Goal: Task Accomplishment & Management: Manage account settings

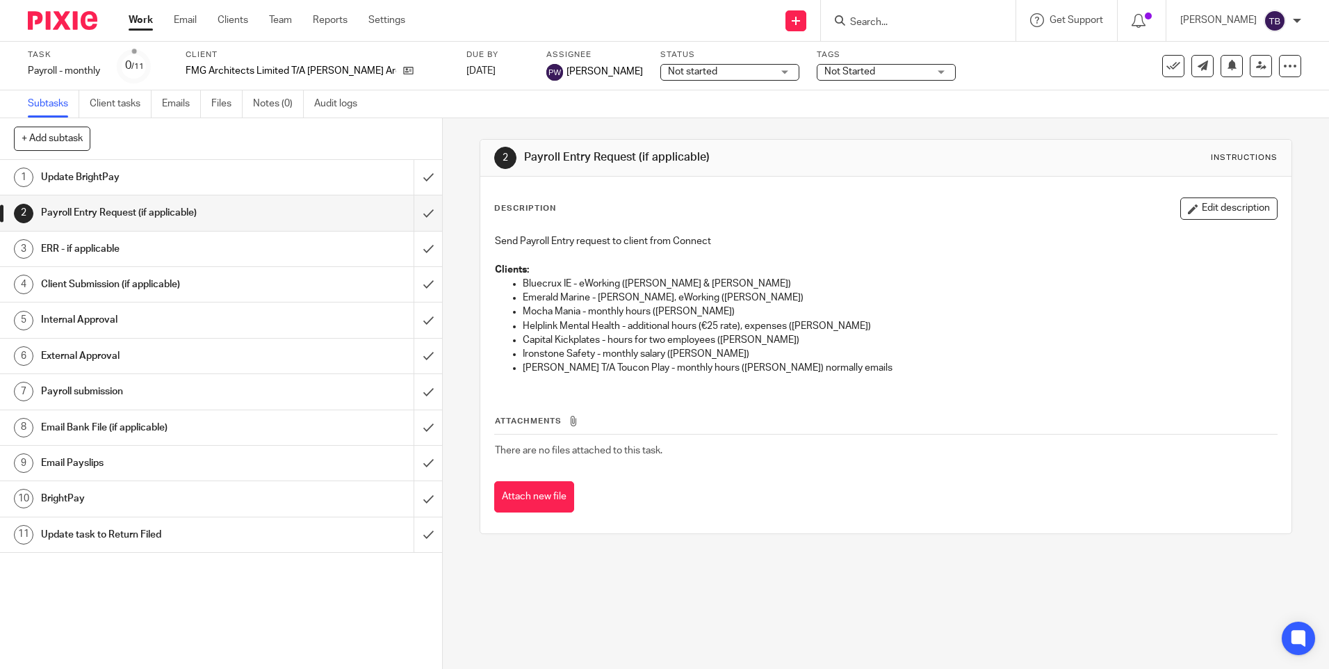
click at [903, 22] on input "Search" at bounding box center [911, 23] width 125 height 13
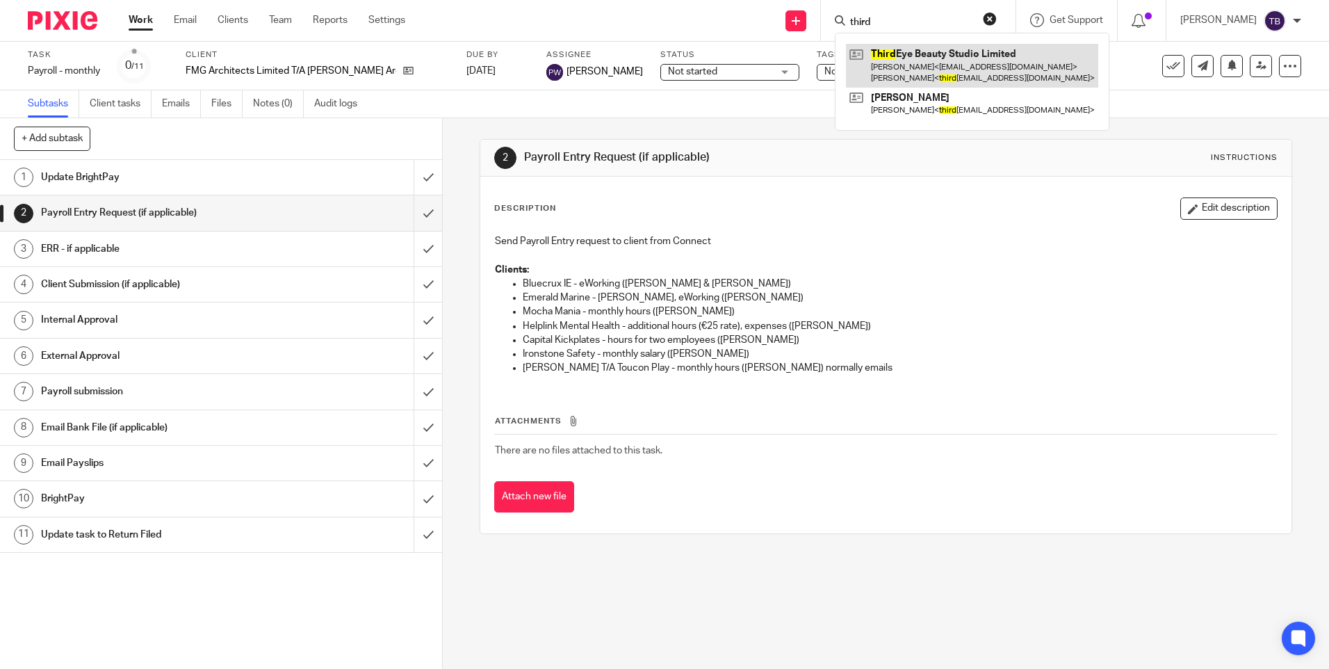
type input "third"
click at [933, 58] on link at bounding box center [972, 65] width 252 height 43
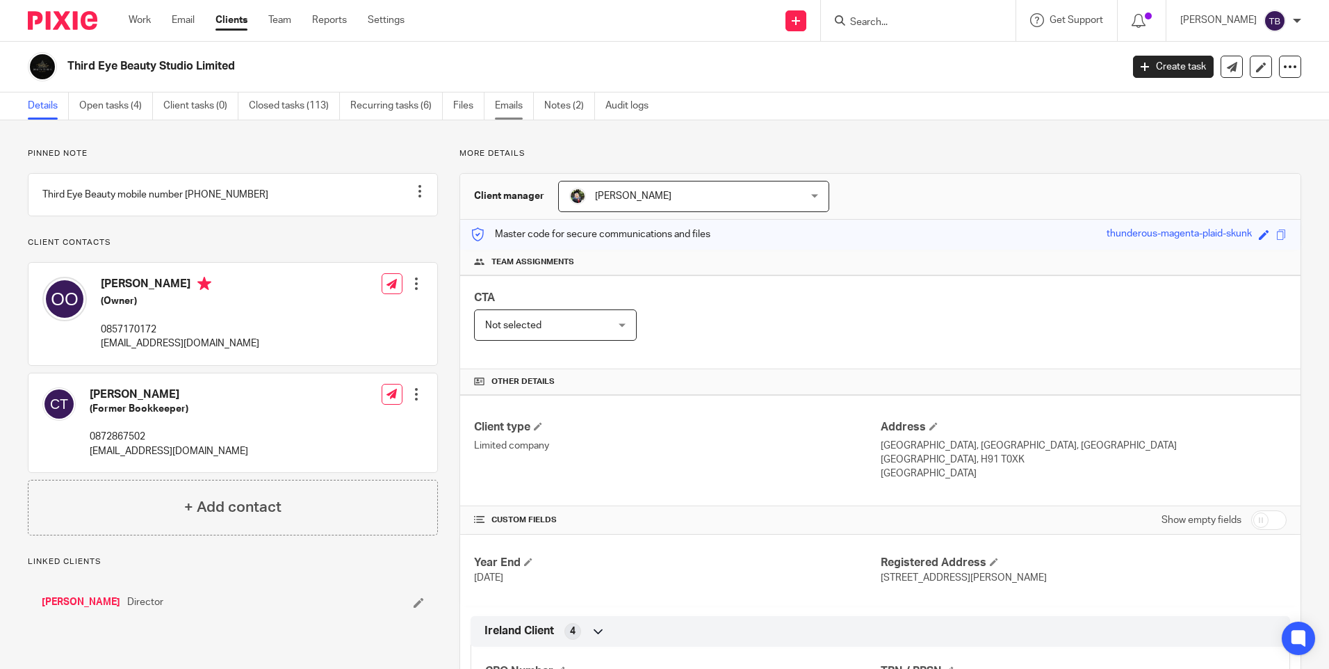
click at [509, 103] on link "Emails" at bounding box center [514, 105] width 39 height 27
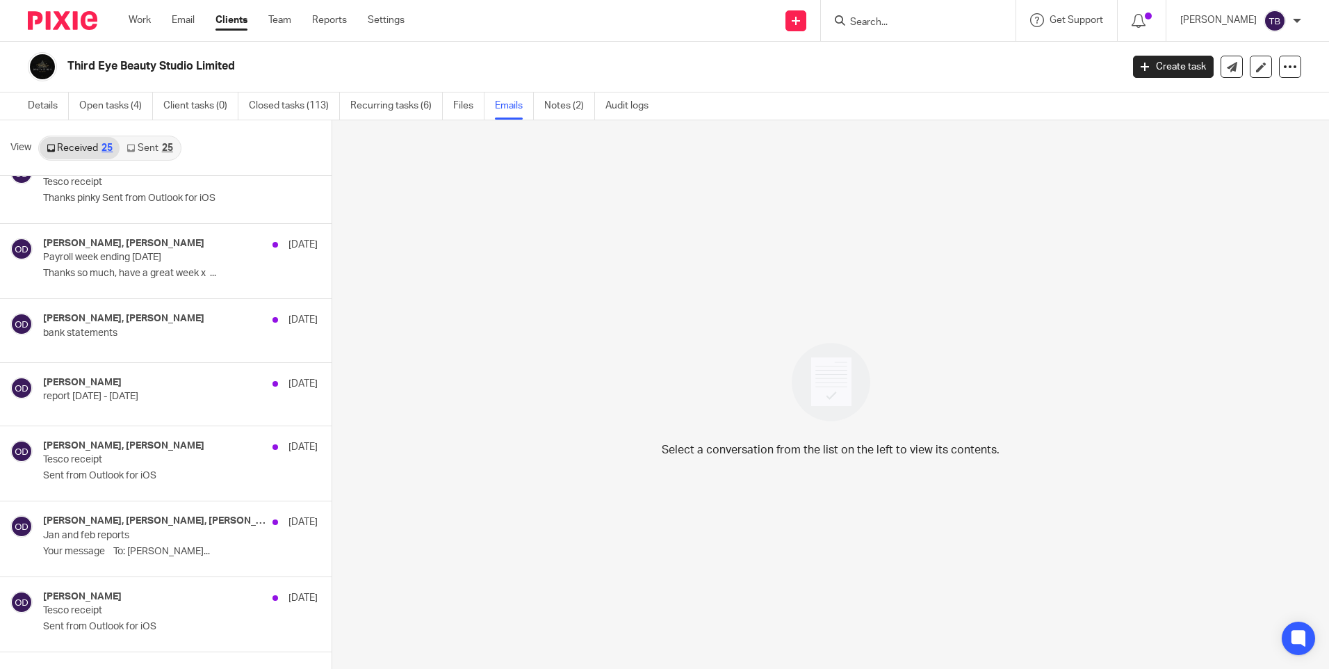
scroll to position [1409, 0]
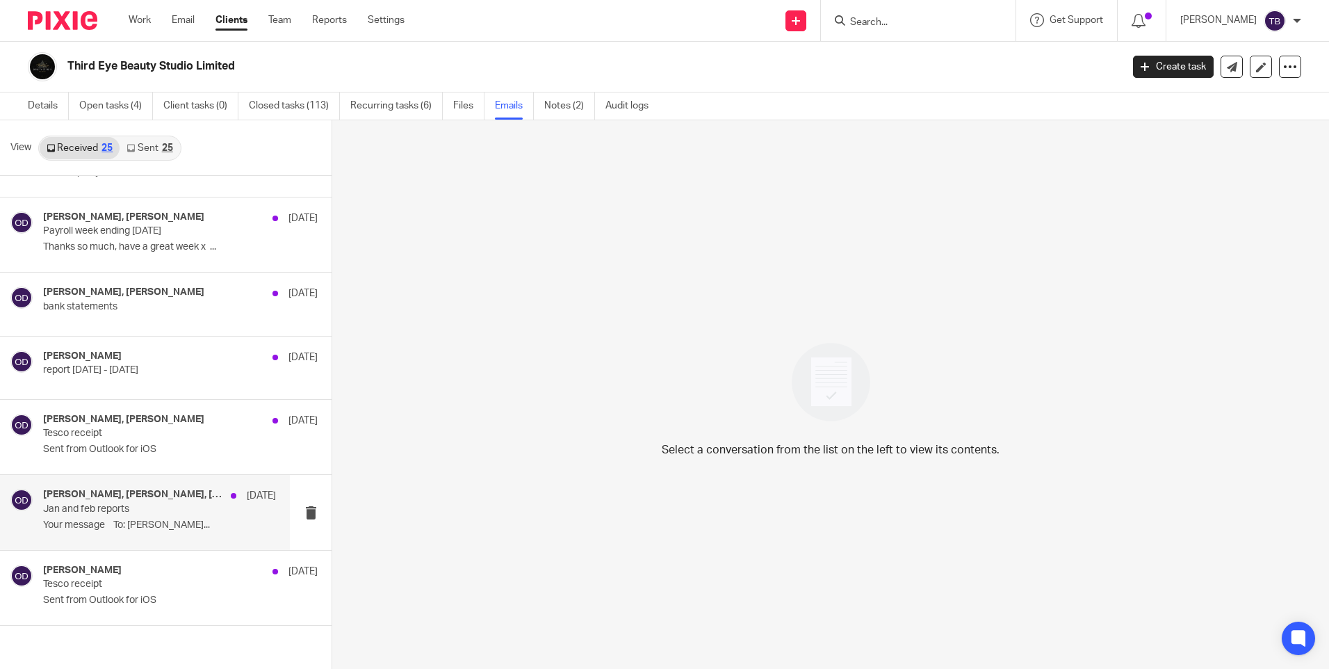
click at [92, 513] on p "Jan and feb reports" at bounding box center [136, 509] width 186 height 12
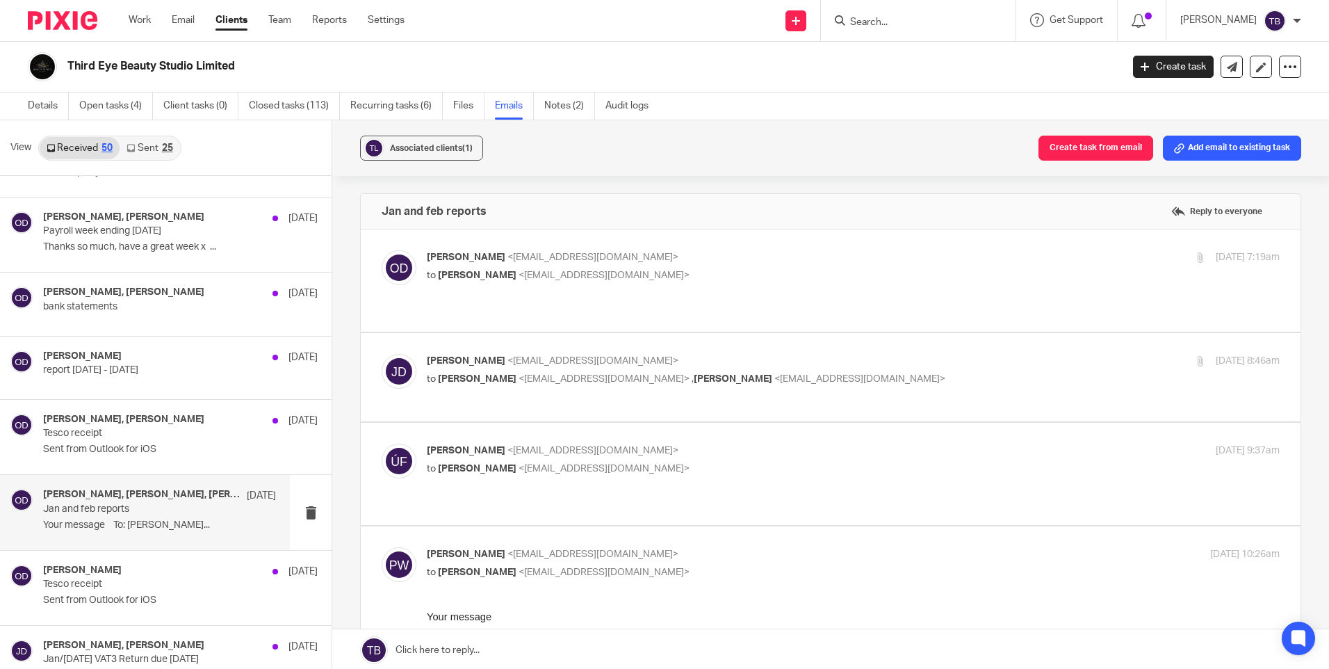
scroll to position [0, 0]
click at [818, 275] on p "to Jade Devenney <jade@sheilaccountants.ie>" at bounding box center [711, 275] width 569 height 15
checkbox input "true"
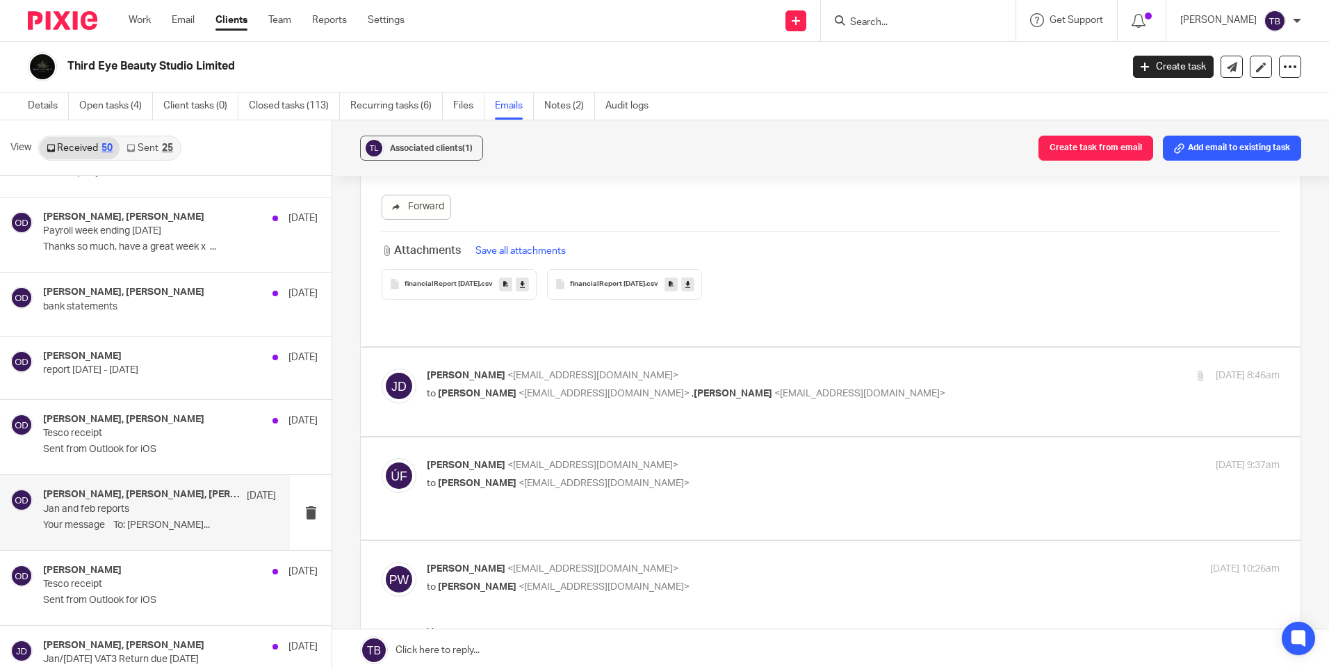
scroll to position [348, 0]
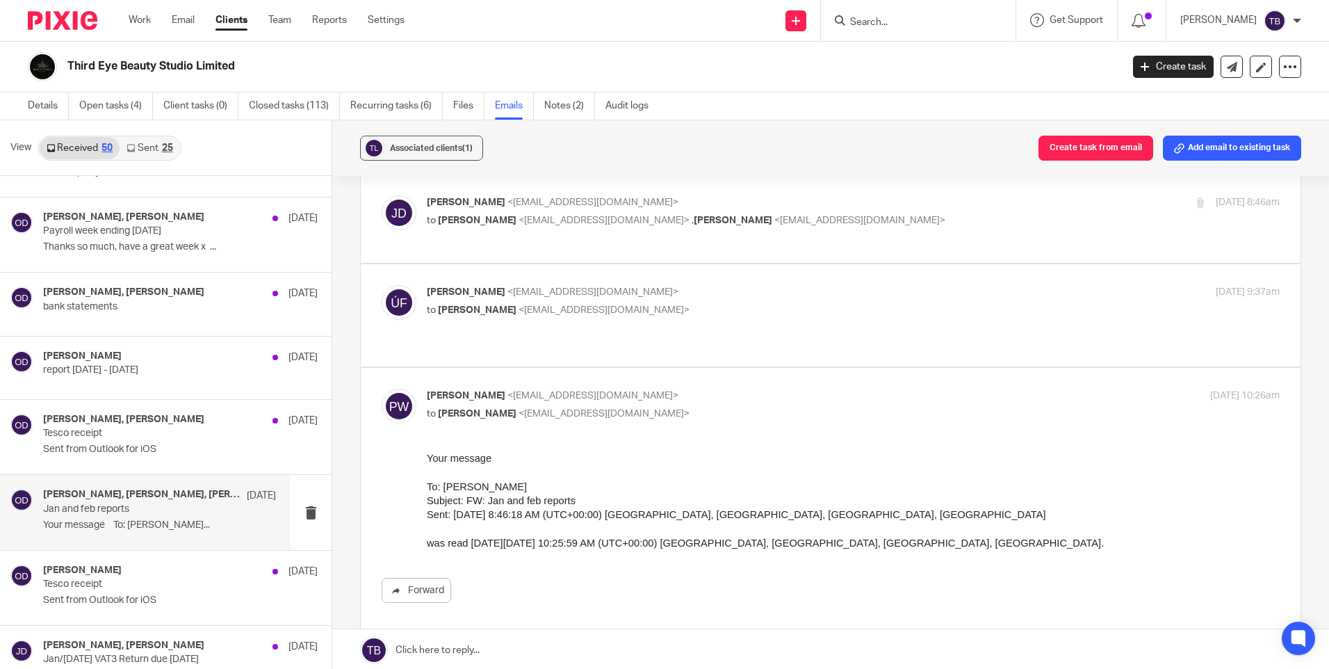
click at [776, 303] on p "to Jade Devenney <jade@sheilaccountants.ie>" at bounding box center [711, 310] width 569 height 15
checkbox input "true"
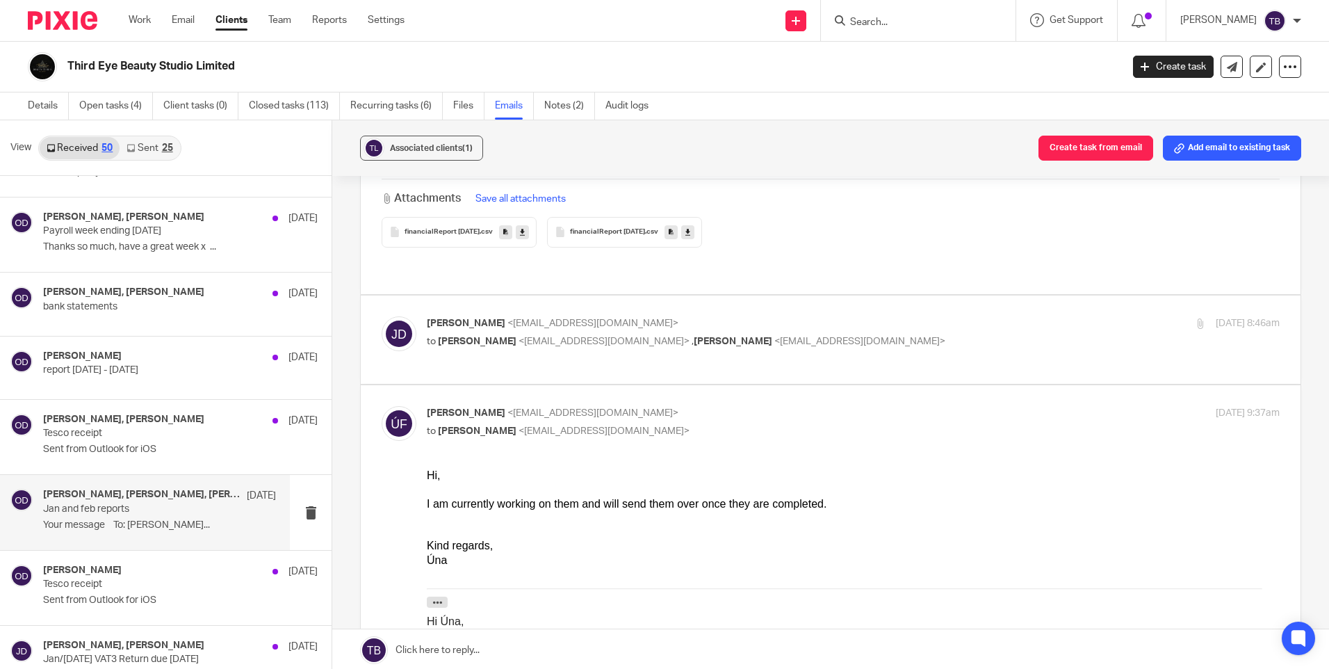
scroll to position [209, 0]
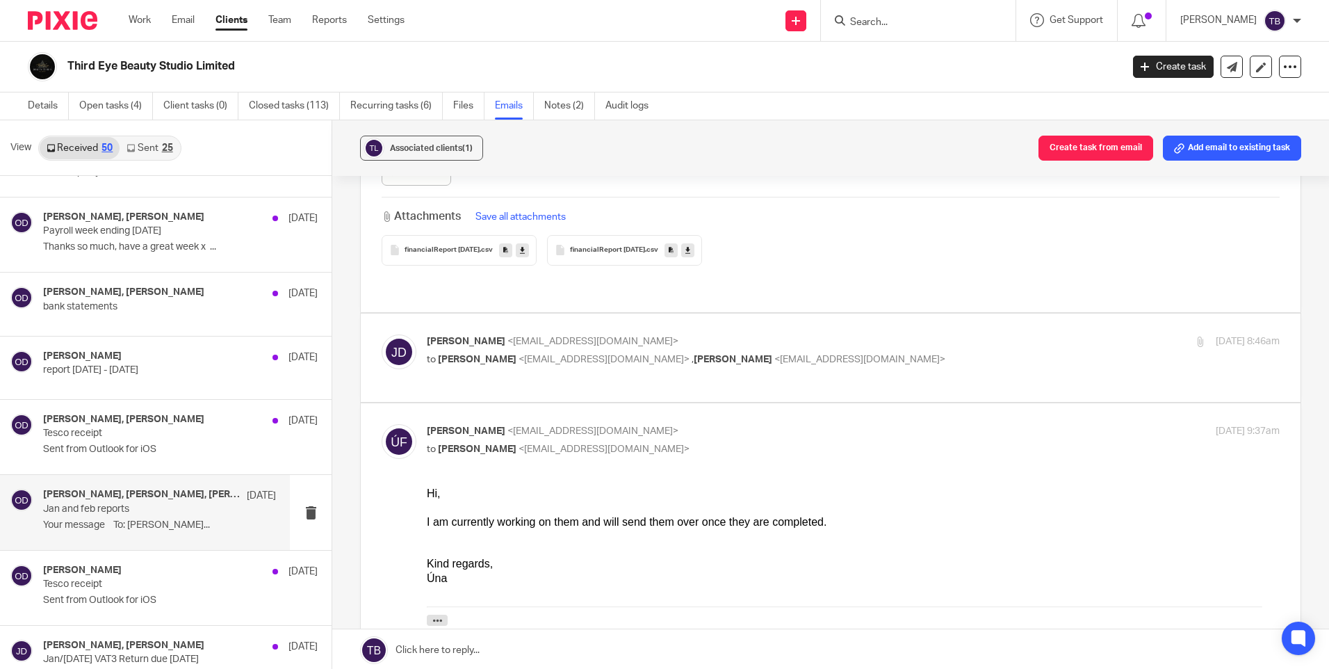
click at [880, 352] on p "to Úna Flynn <una@sheilaccountants.ie> , Pinky Wadhwa <pinky@sheilaccountants.i…" at bounding box center [711, 359] width 569 height 15
checkbox input "true"
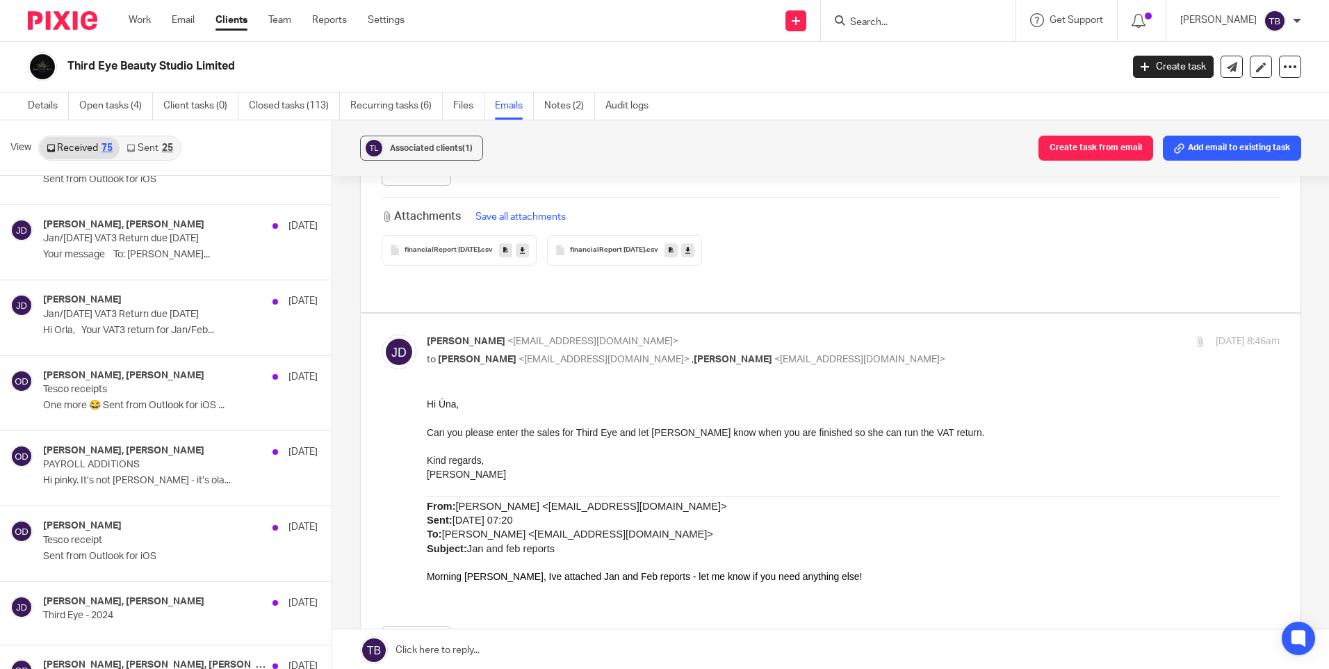
scroll to position [1548, 0]
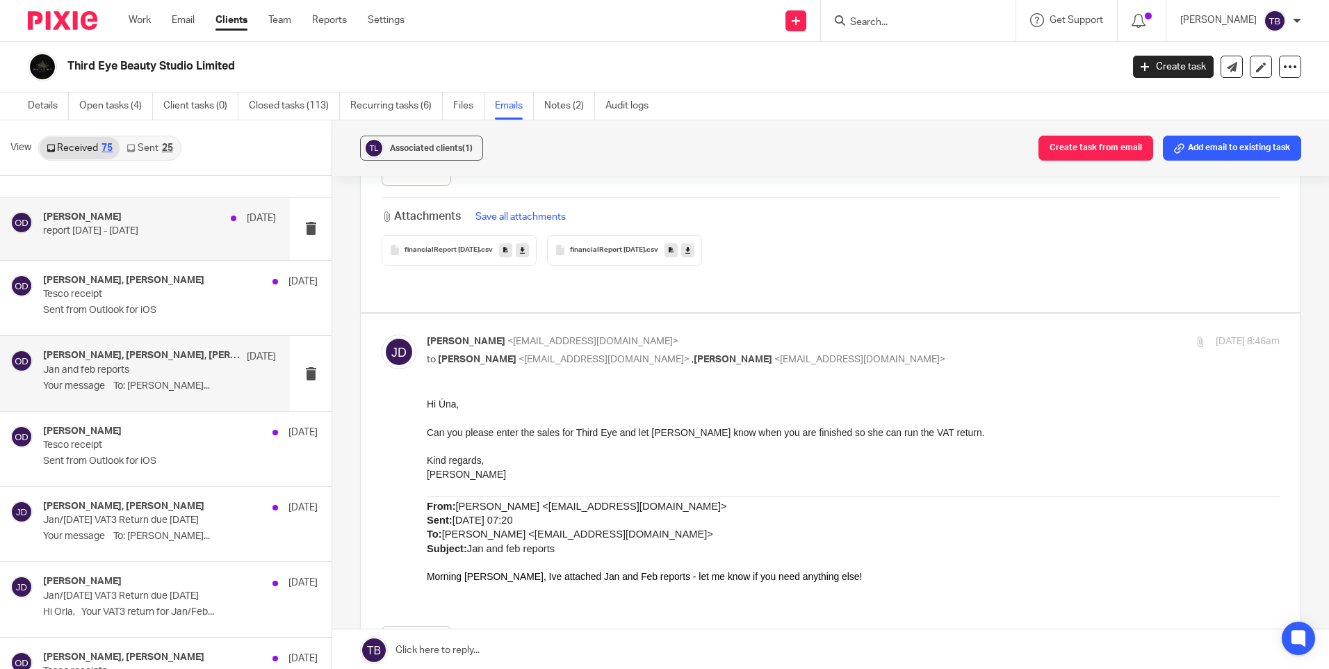
click at [172, 230] on p "report march 2024 - dec 2024" at bounding box center [136, 231] width 186 height 12
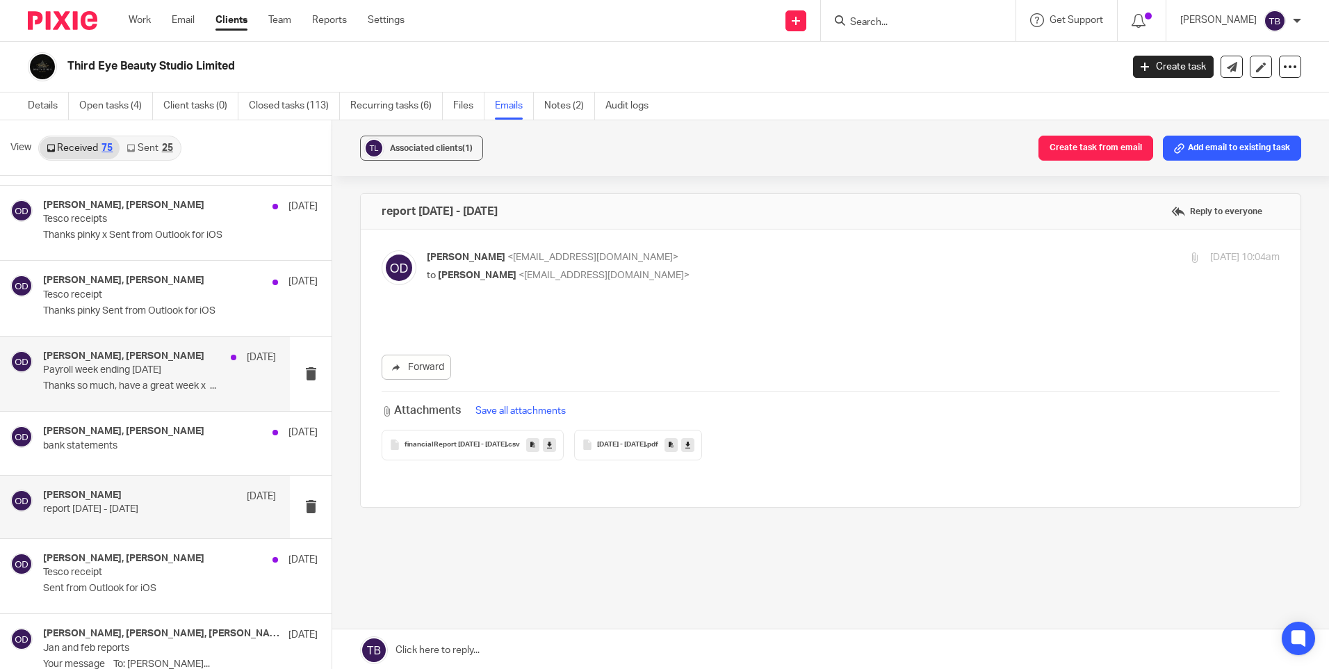
scroll to position [1479, 0]
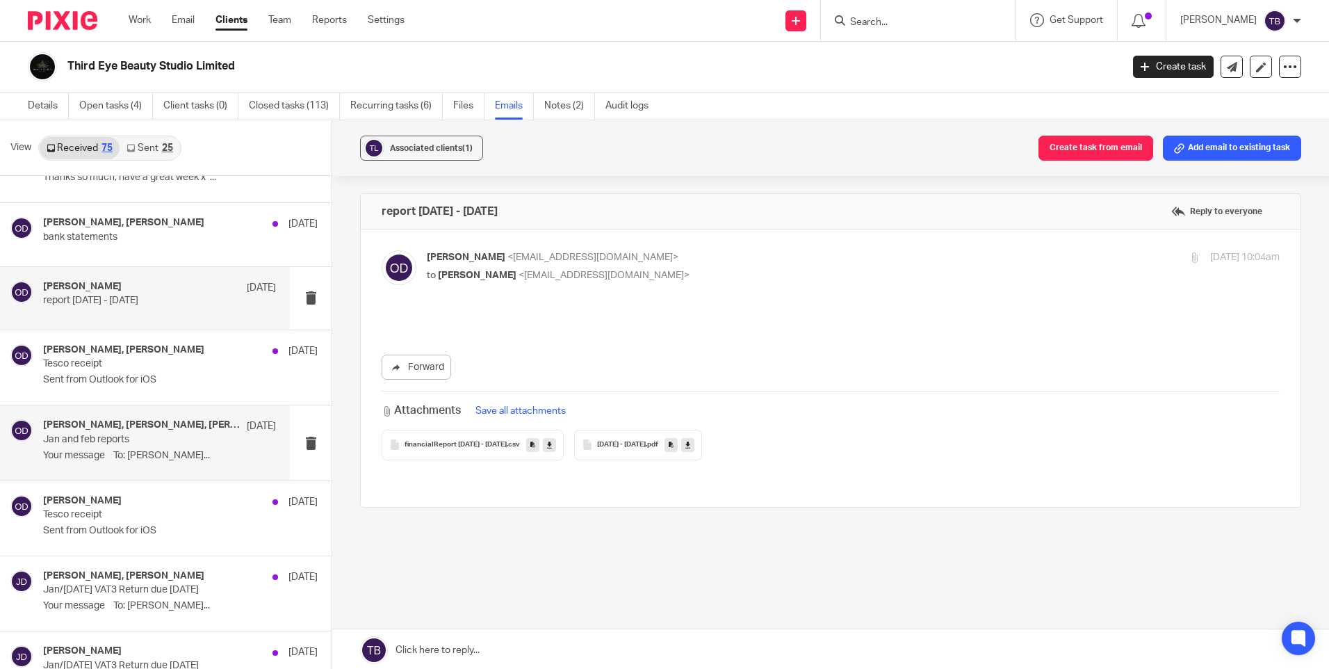
click at [185, 446] on div "Pinky Wadhwa, Úna Flynn, Jade Devenney, Orla O Donohoe 19 Mar Jan and feb repor…" at bounding box center [159, 442] width 233 height 47
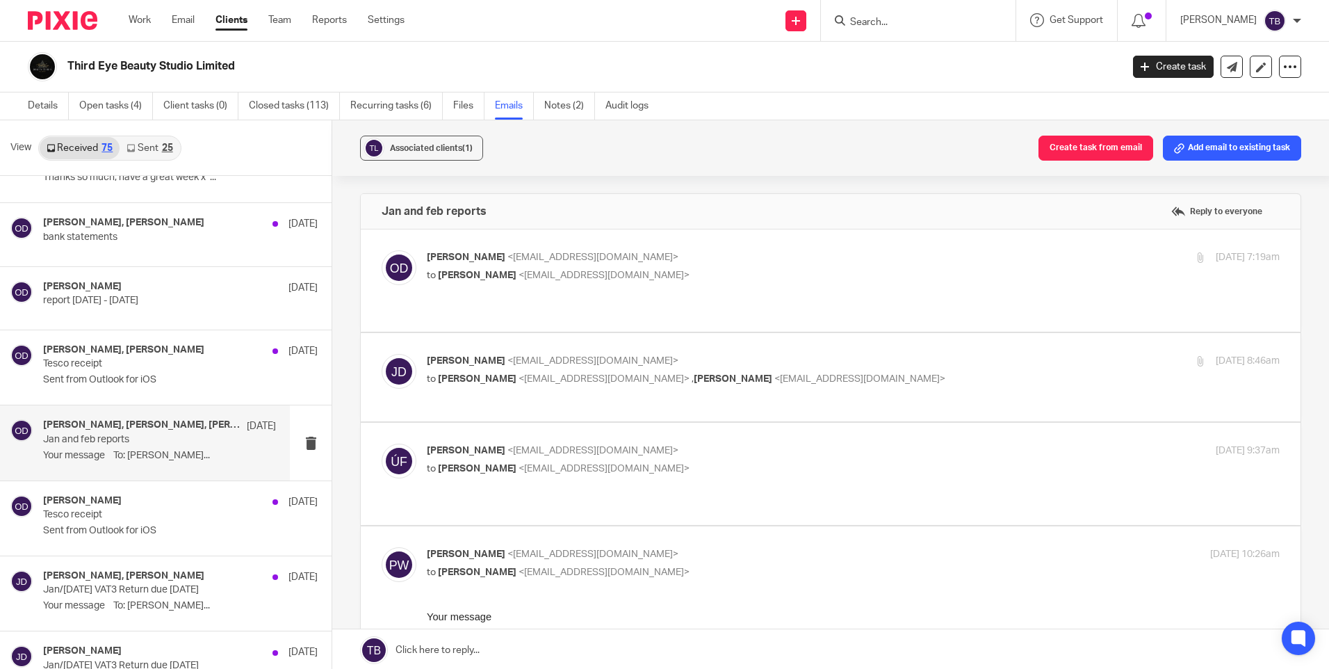
scroll to position [0, 0]
click at [801, 269] on p "to Jade Devenney <jade@sheilaccountants.ie>" at bounding box center [711, 275] width 569 height 15
checkbox input "true"
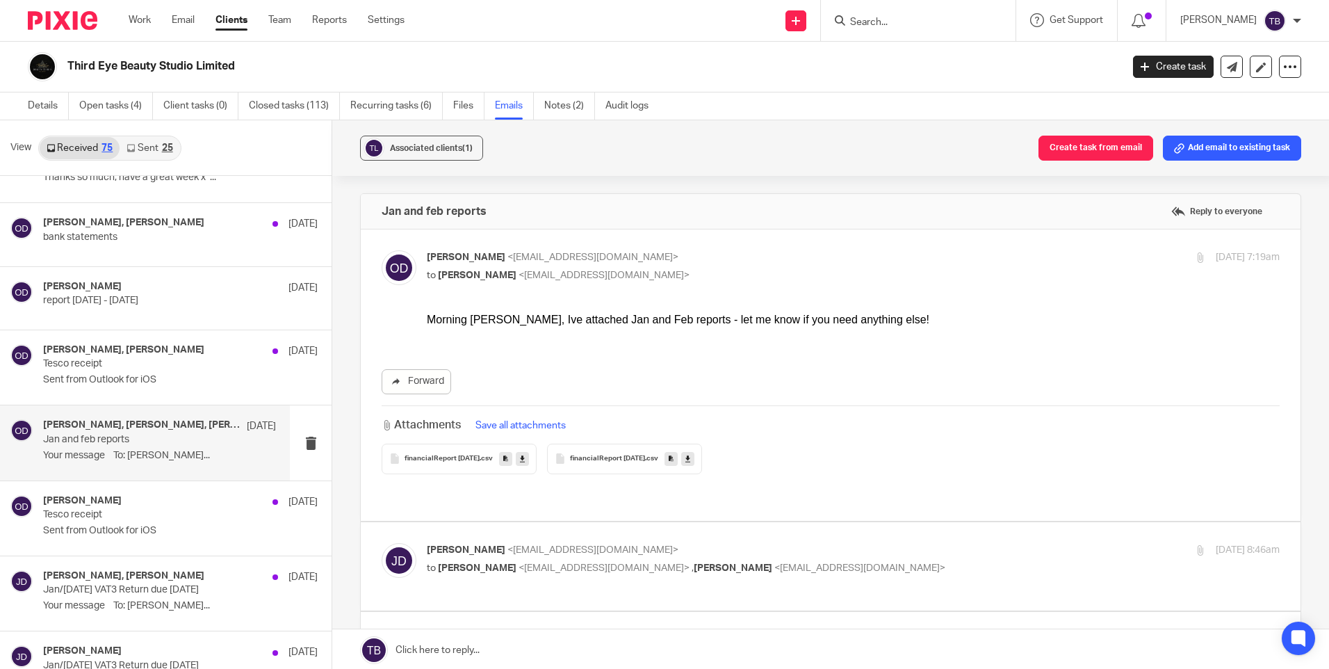
click at [690, 461] on icon at bounding box center [687, 458] width 5 height 10
click at [523, 459] on icon at bounding box center [522, 458] width 5 height 10
click at [742, 186] on div "Associated clients (1) Create task from email Add email to existing task Jan an…" at bounding box center [830, 395] width 997 height 550
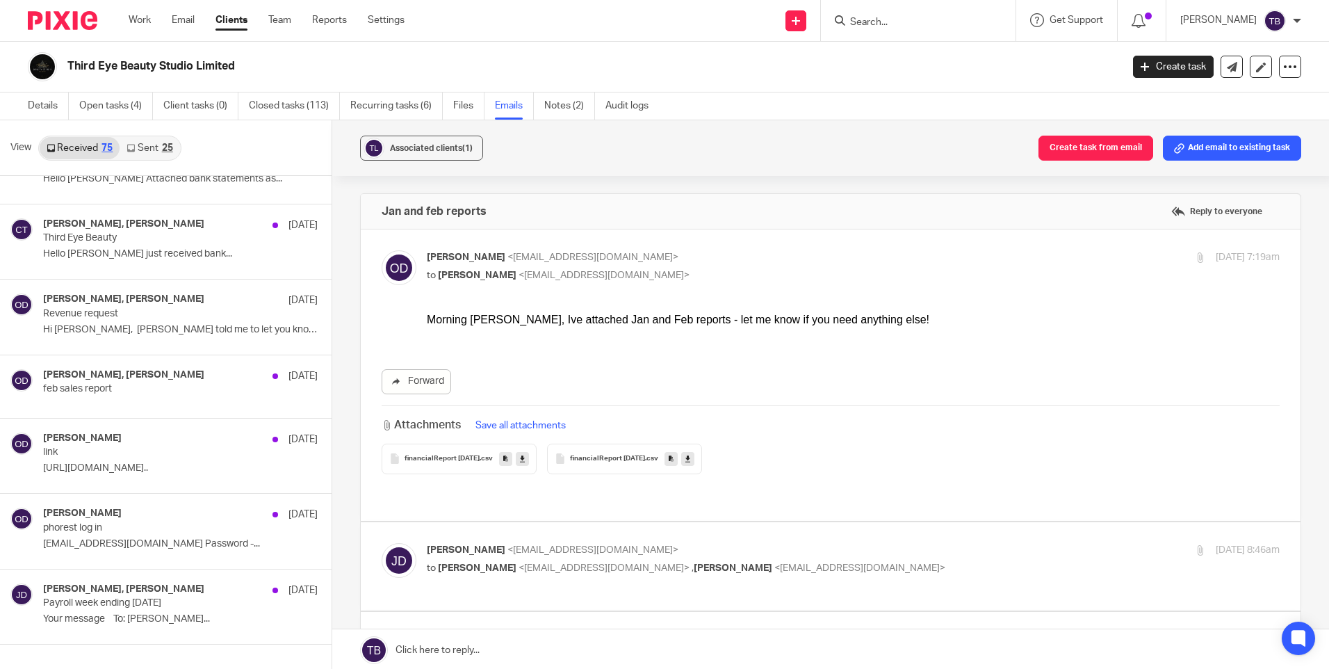
scroll to position [5127, 0]
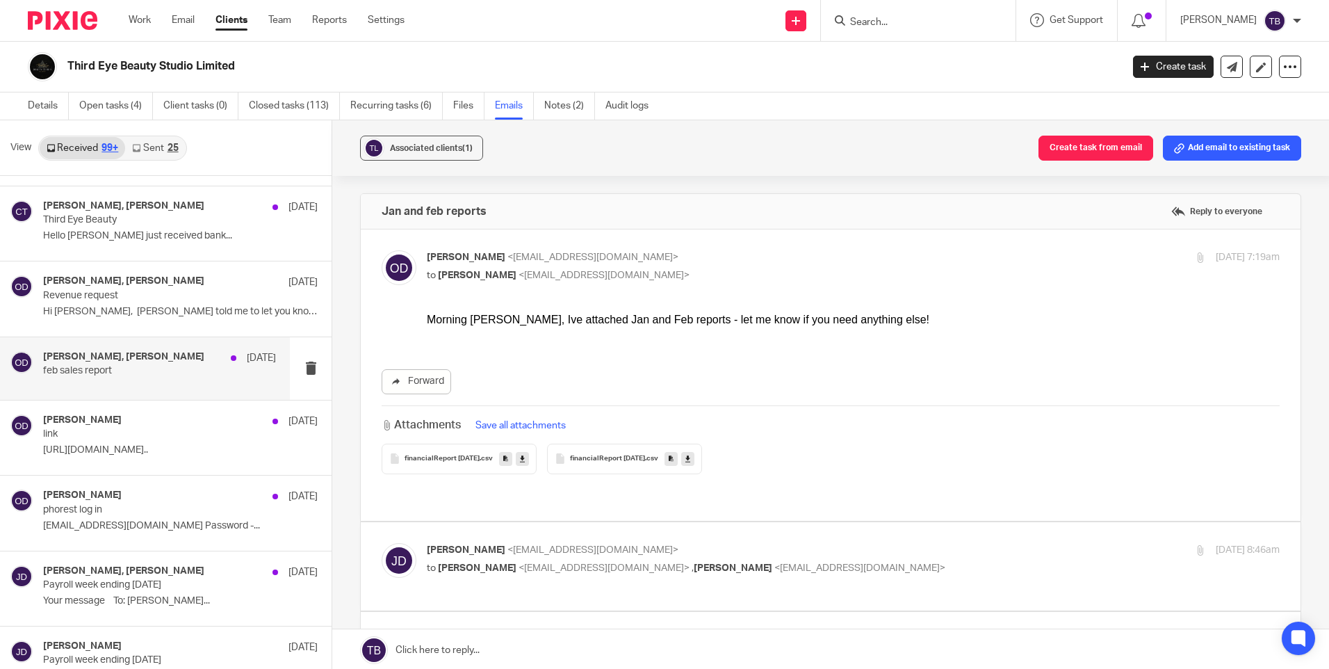
click at [142, 360] on h4 "Jade Devenney, Orla O Donohoe" at bounding box center [123, 357] width 161 height 12
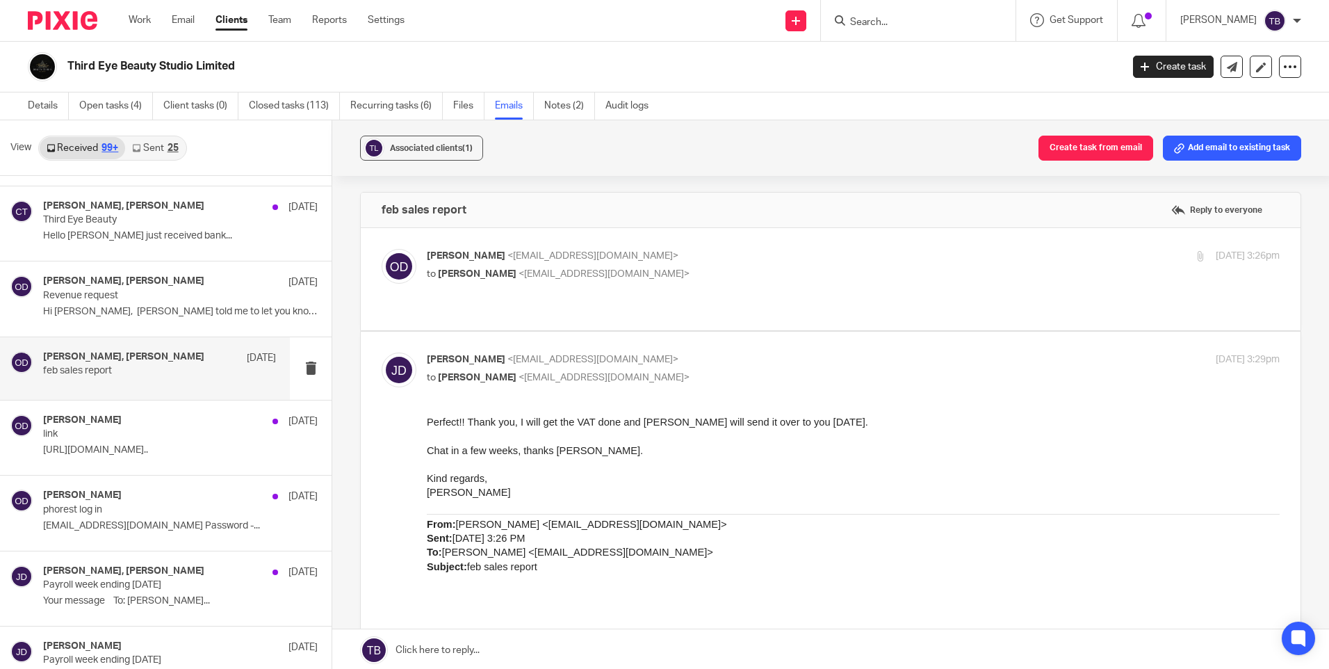
scroll to position [0, 0]
click at [683, 275] on p "to Jade Devenney <jade@sheilaccountants.ie>" at bounding box center [711, 275] width 569 height 15
checkbox input "true"
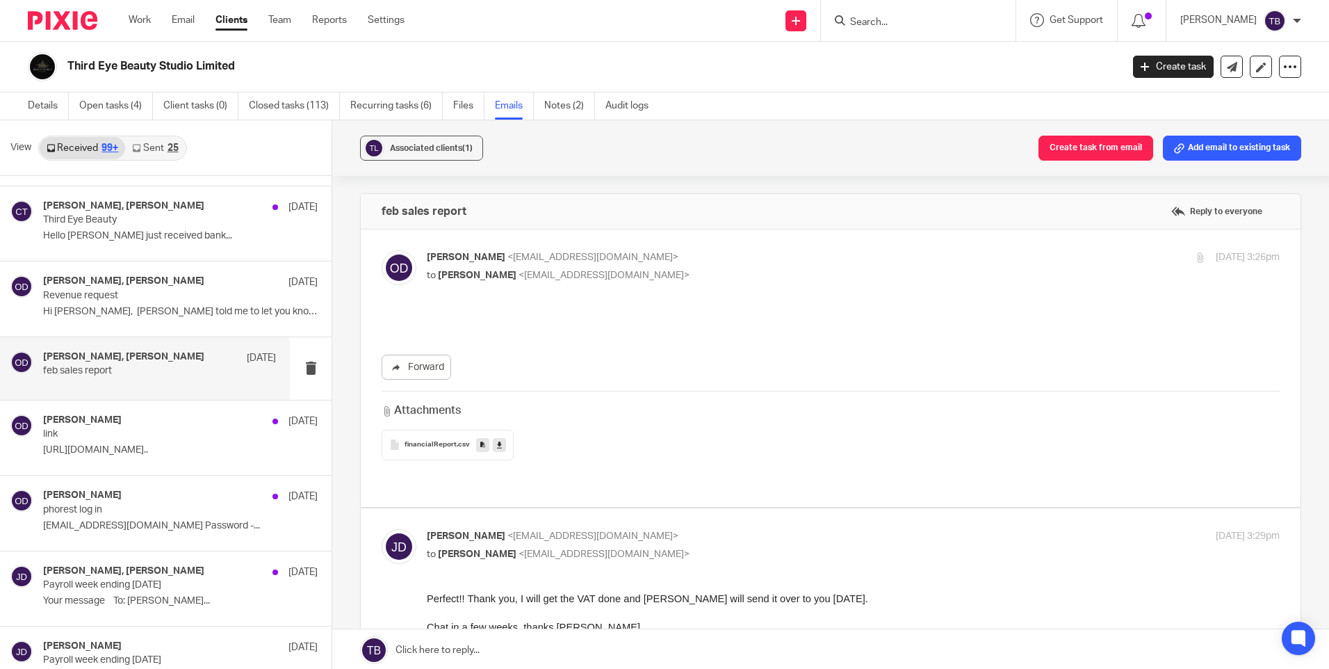
click at [497, 447] on icon at bounding box center [499, 444] width 5 height 10
click at [288, 24] on link "Team" at bounding box center [279, 20] width 23 height 14
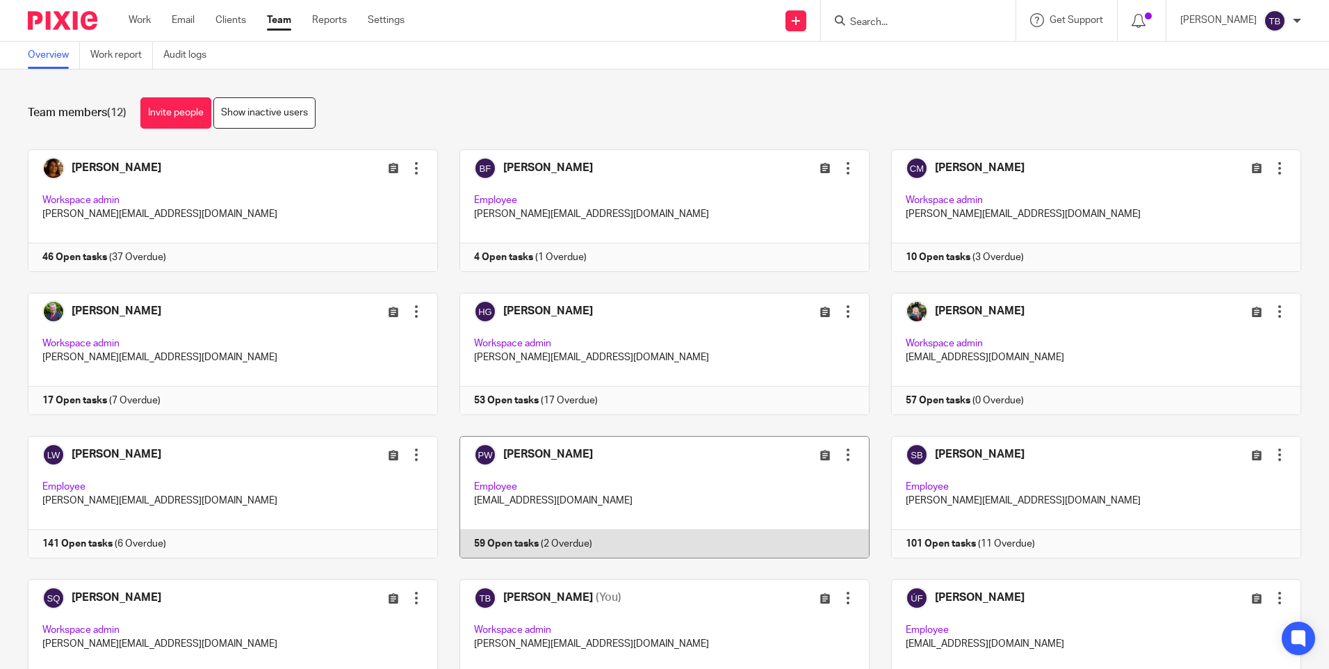
scroll to position [81, 0]
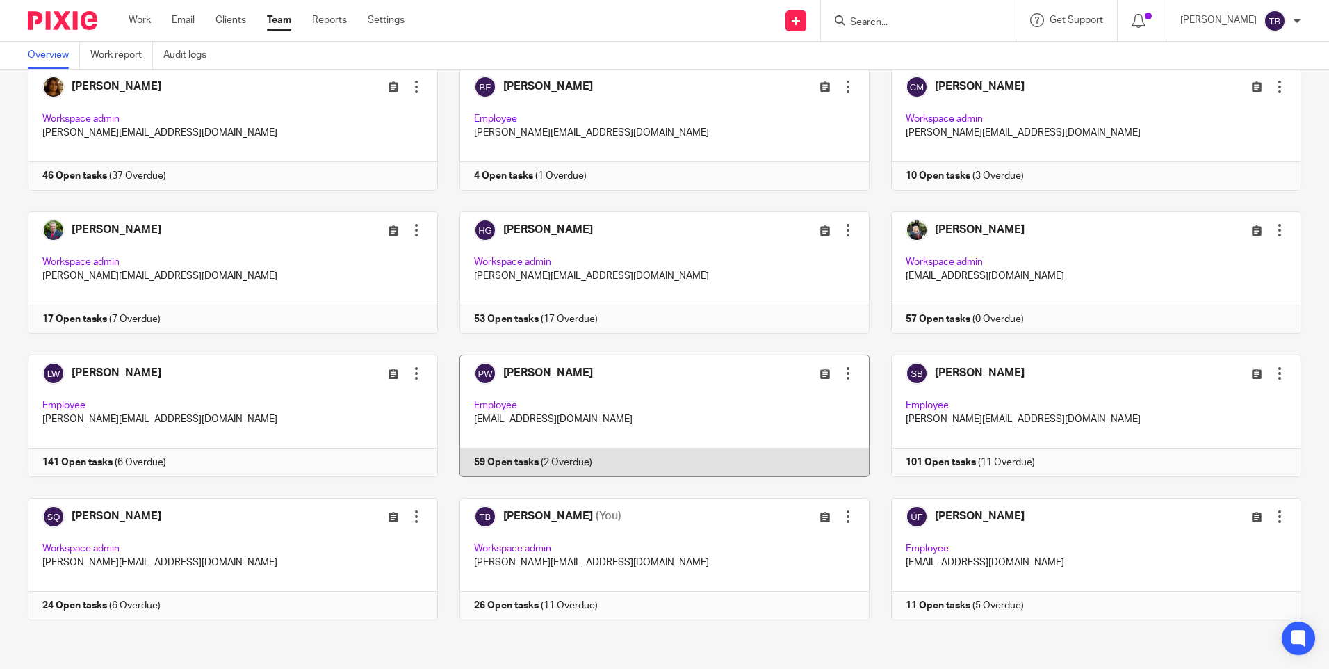
click at [563, 407] on link at bounding box center [654, 415] width 432 height 122
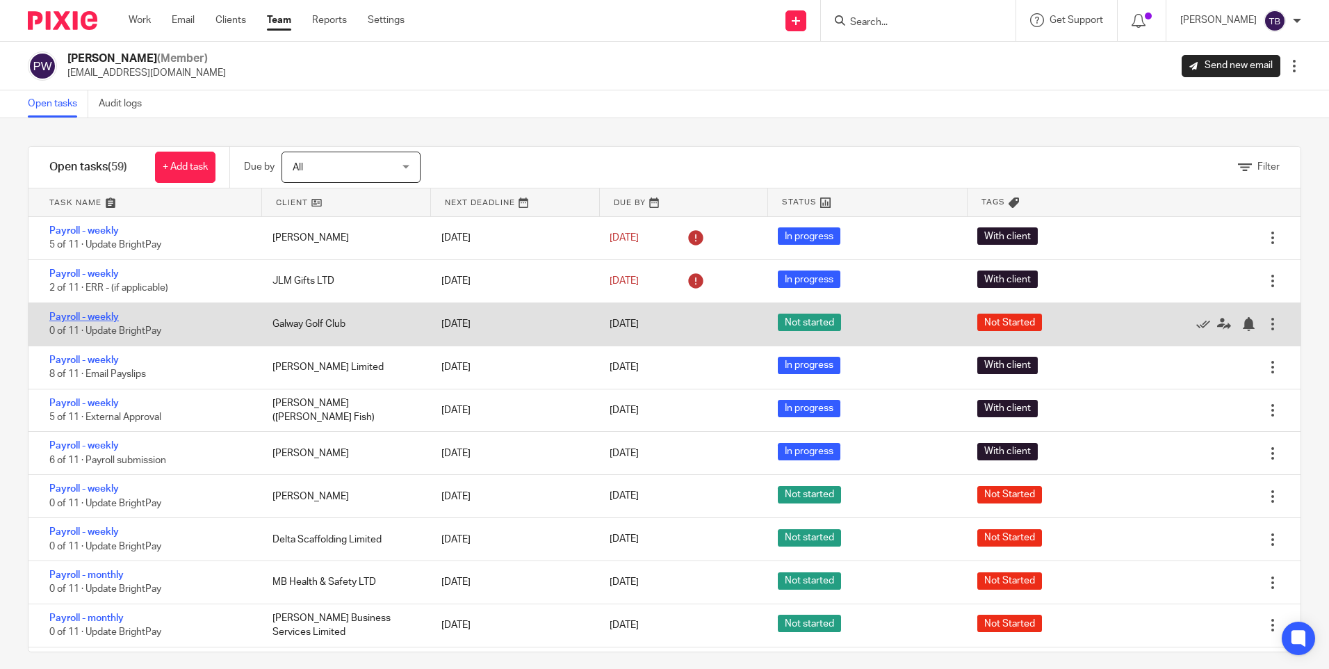
click at [107, 316] on link "Payroll - weekly" at bounding box center [84, 317] width 70 height 10
click at [97, 313] on link "Payroll - weekly" at bounding box center [84, 317] width 70 height 10
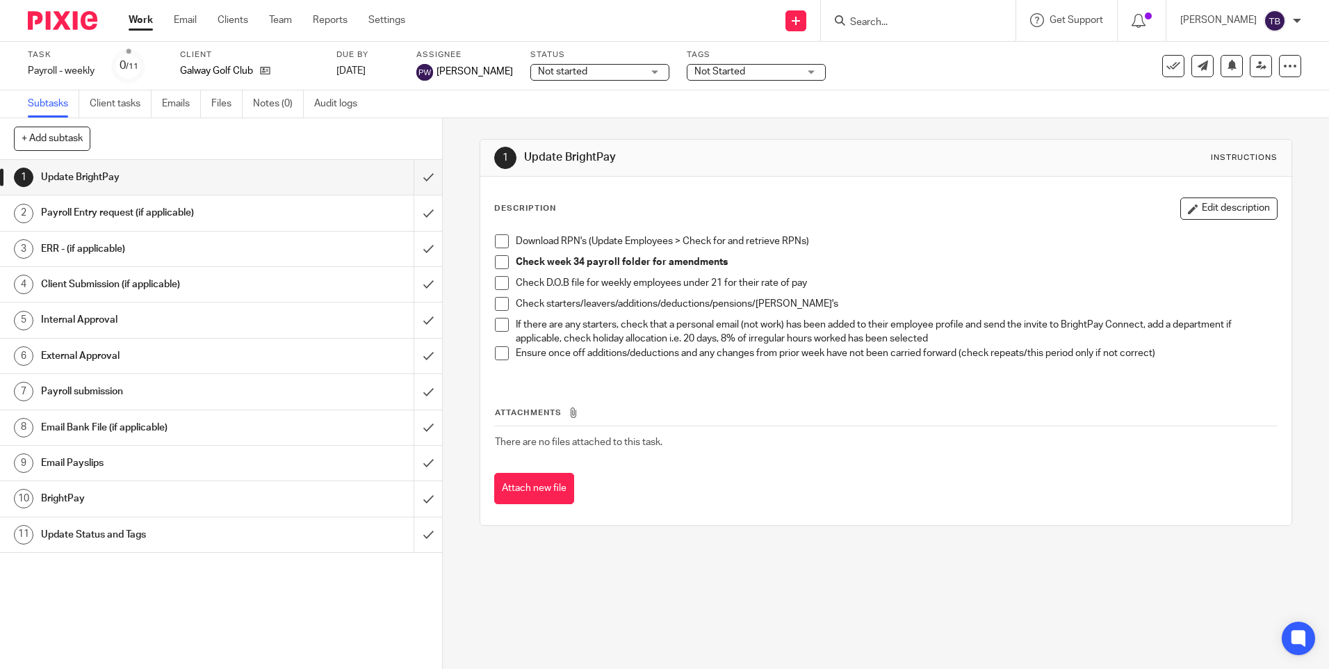
drag, startPoint x: 501, startPoint y: 243, endPoint x: 511, endPoint y: 255, distance: 15.3
click at [501, 243] on span at bounding box center [502, 241] width 14 height 14
click at [503, 263] on span at bounding box center [502, 262] width 14 height 14
click at [616, 69] on span "Not started" at bounding box center [590, 72] width 104 height 15
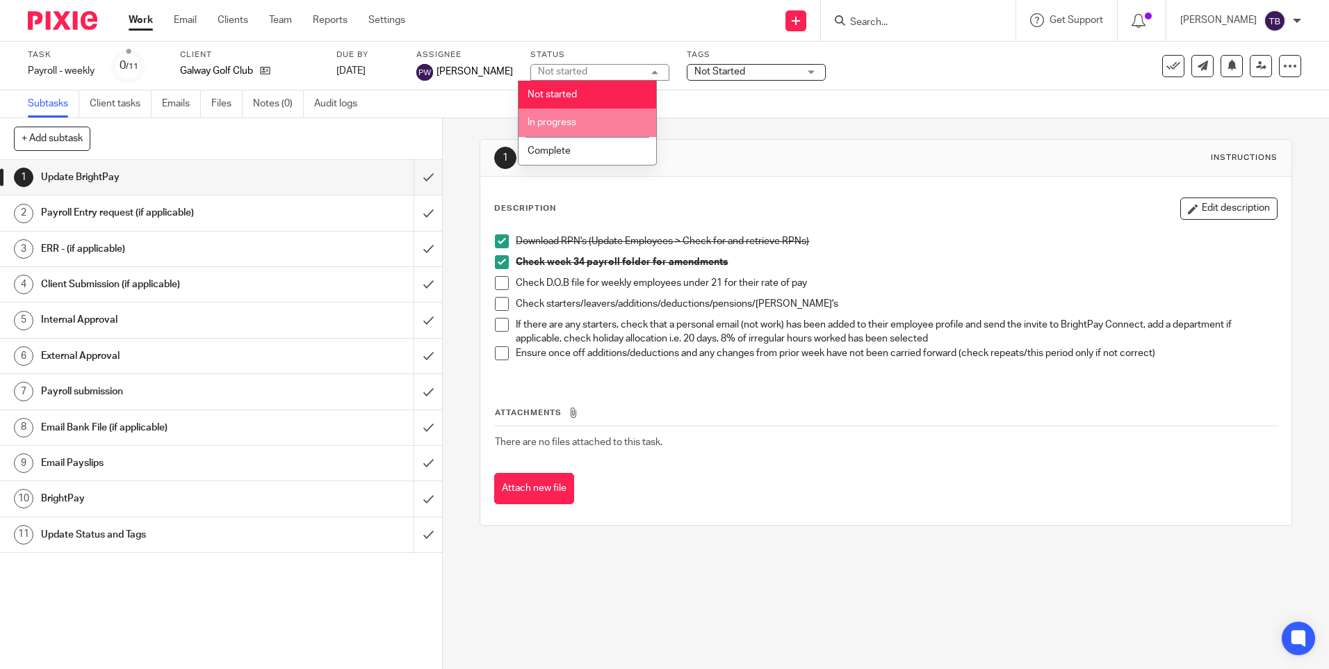
click at [563, 126] on span "In progress" at bounding box center [552, 122] width 49 height 10
click at [719, 72] on span "Not Started" at bounding box center [719, 72] width 51 height 10
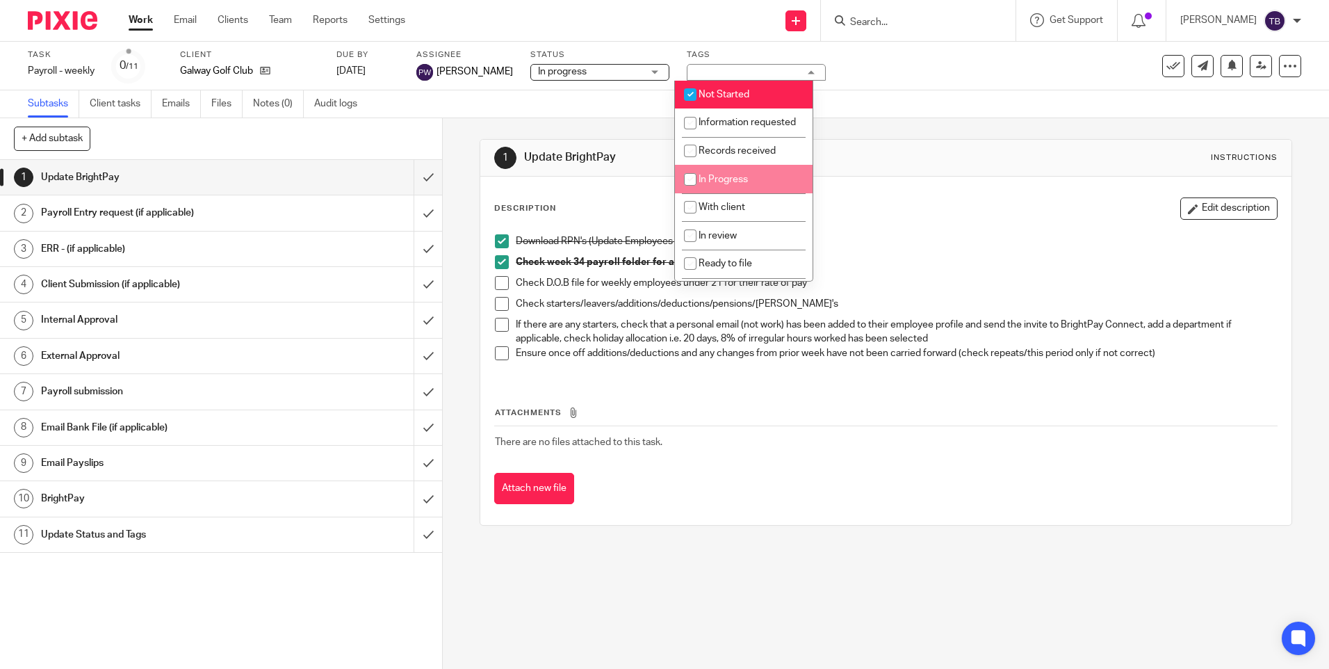
click at [735, 187] on li "In Progress" at bounding box center [744, 179] width 138 height 28
checkbox input "true"
click at [730, 90] on span "Not Started" at bounding box center [723, 95] width 51 height 10
checkbox input "false"
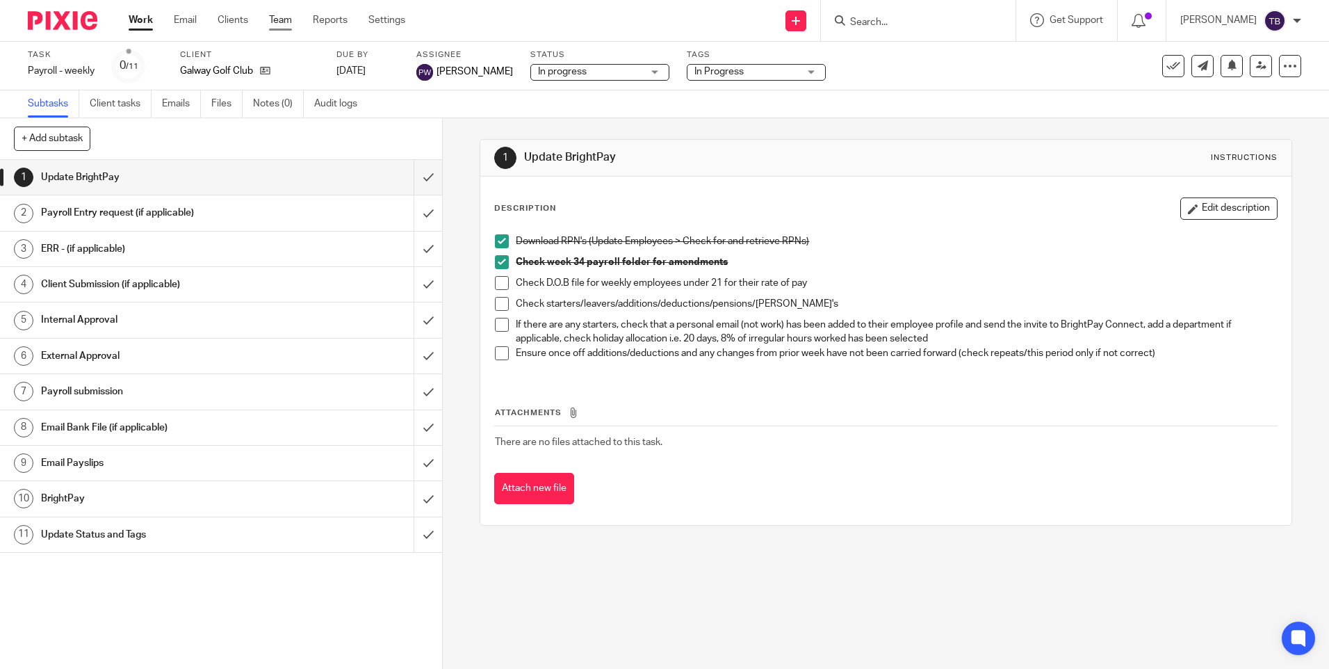
click at [281, 19] on link "Team" at bounding box center [280, 20] width 23 height 14
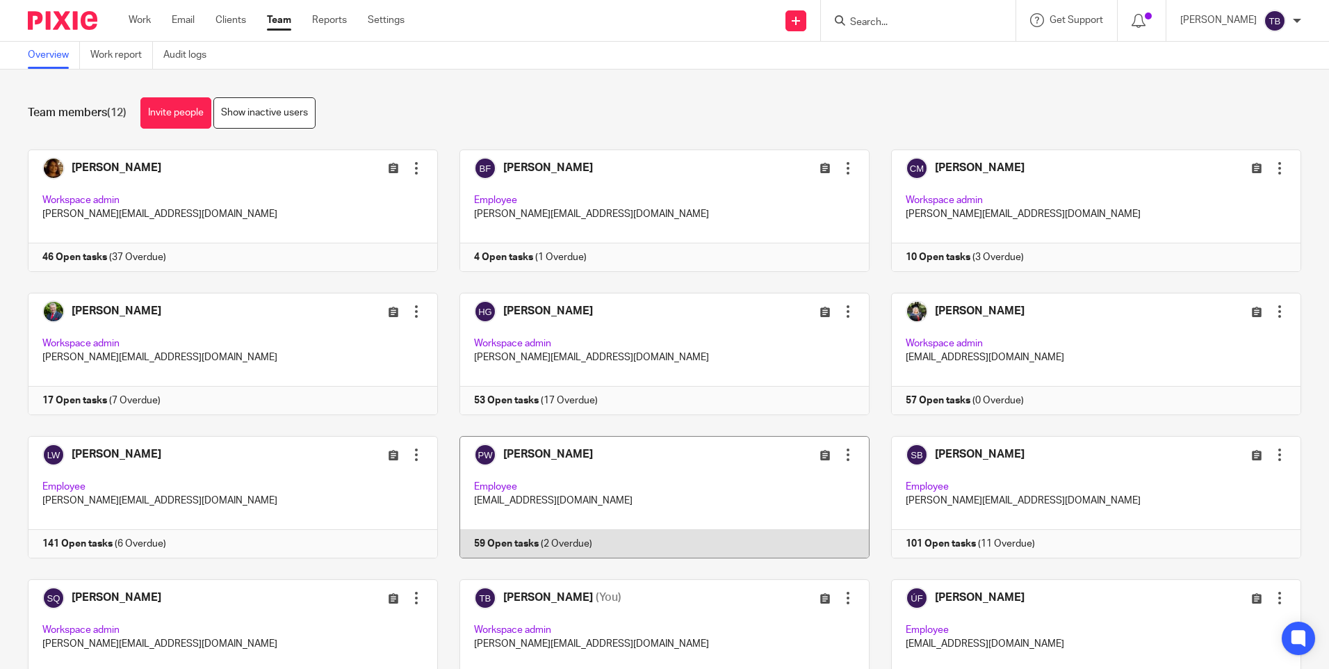
click at [623, 508] on link at bounding box center [654, 497] width 432 height 122
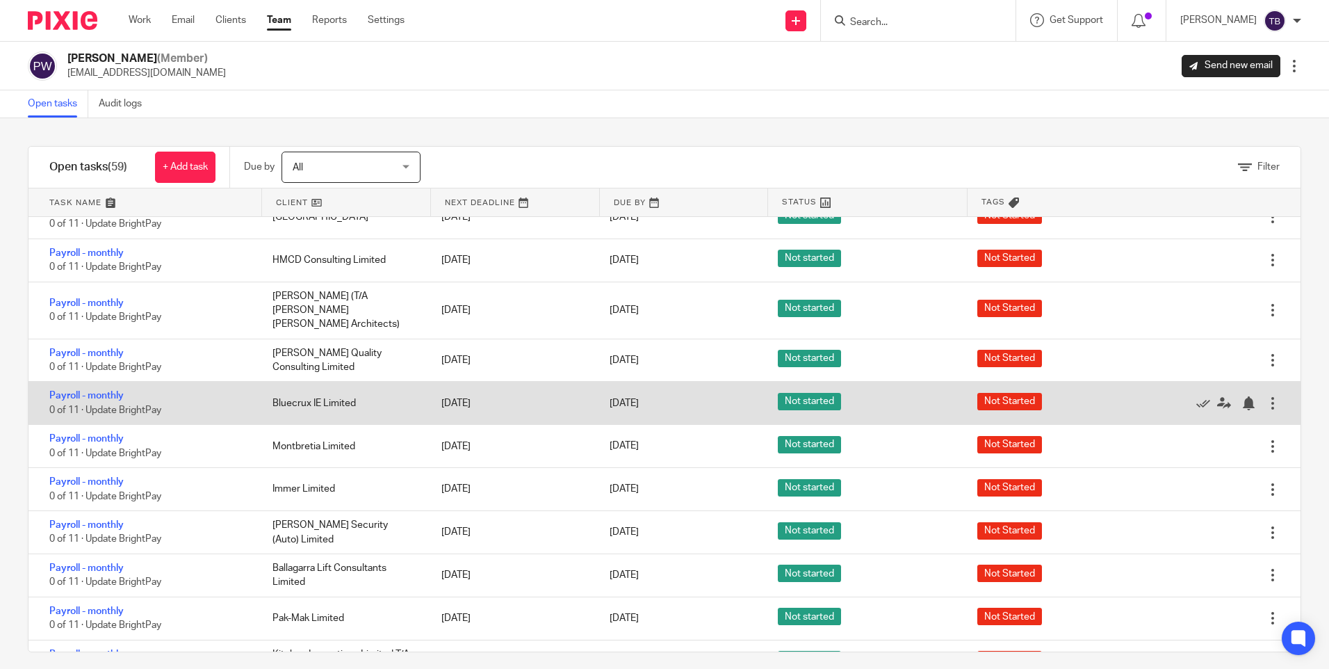
scroll to position [904, 0]
